Goal: Download file/media

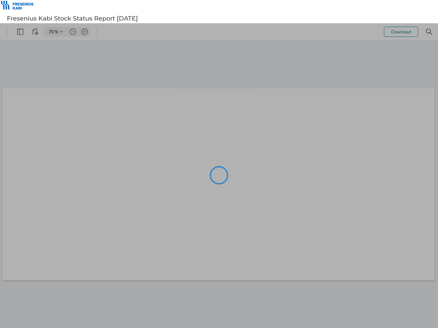
type input "70"
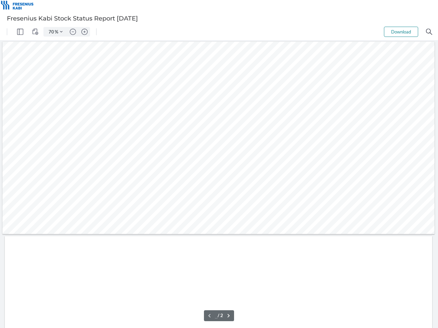
type input "1"
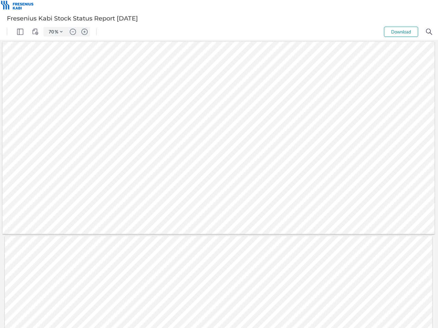
click at [20, 32] on img "Panel" at bounding box center [20, 32] width 6 height 6
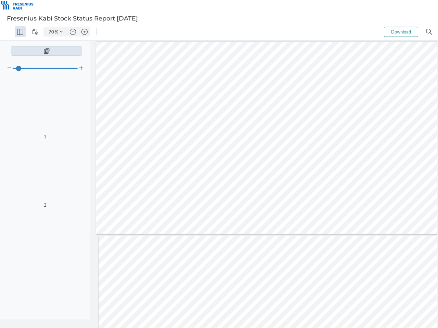
click at [35, 32] on img "View Controls" at bounding box center [35, 32] width 6 height 6
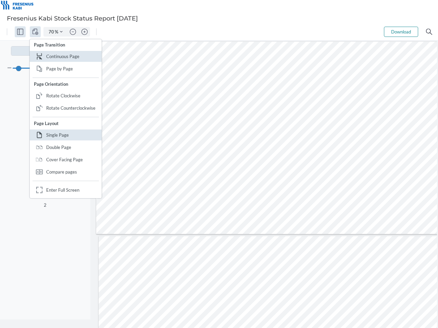
click at [52, 32] on input "70" at bounding box center [50, 32] width 10 height 6
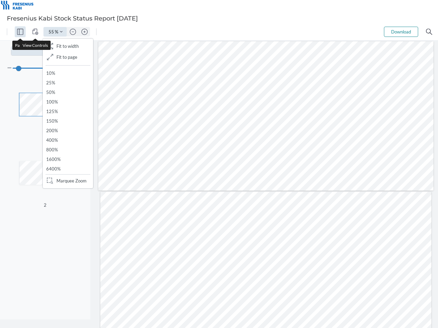
click at [61, 32] on img "Zoom Controls" at bounding box center [61, 31] width 3 height 3
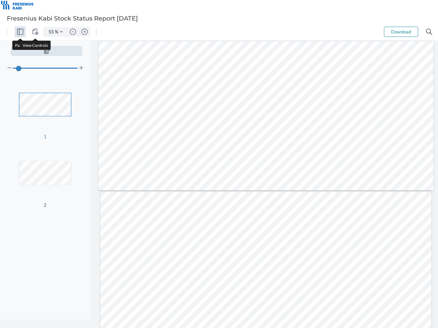
click at [73, 32] on img "Zoom out" at bounding box center [73, 32] width 6 height 6
type input "47"
type input "2"
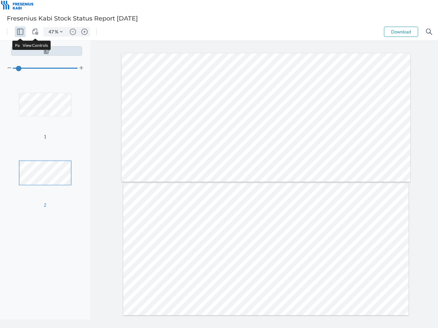
click at [84, 32] on img "Zoom in" at bounding box center [84, 32] width 6 height 6
type input "55"
type input "1"
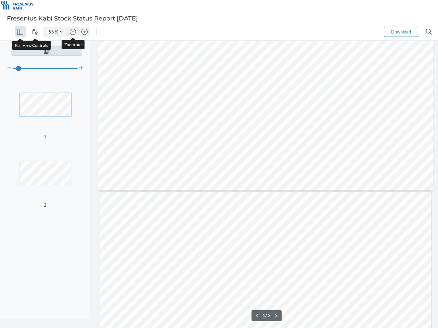
click at [401, 32] on button "Download" at bounding box center [401, 32] width 34 height 10
